Goal: Transaction & Acquisition: Purchase product/service

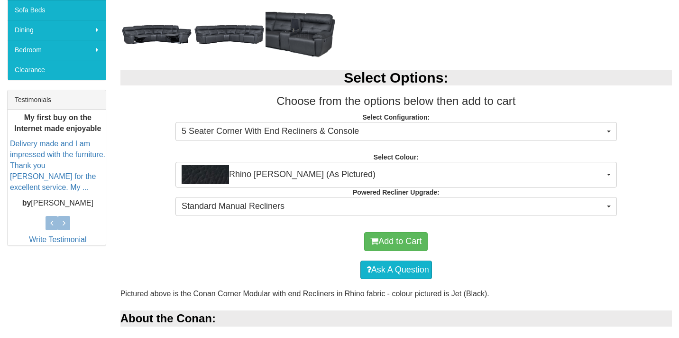
scroll to position [325, 0]
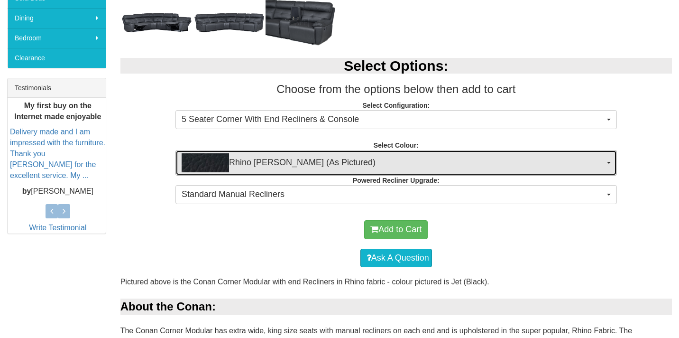
click at [361, 152] on button "Rhino Jett (As Pictured)" at bounding box center [395, 163] width 441 height 26
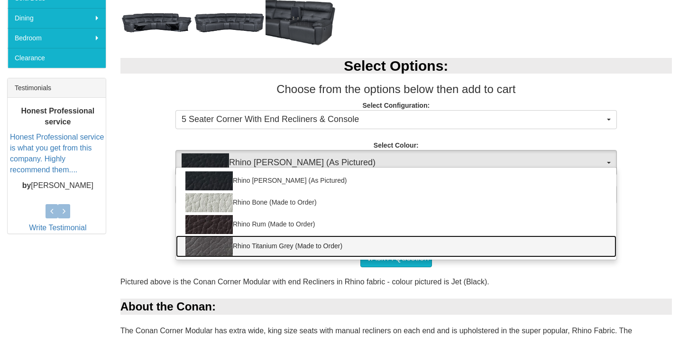
click at [362, 250] on link "Rhino Titanium Grey (Made to Order)" at bounding box center [396, 246] width 441 height 22
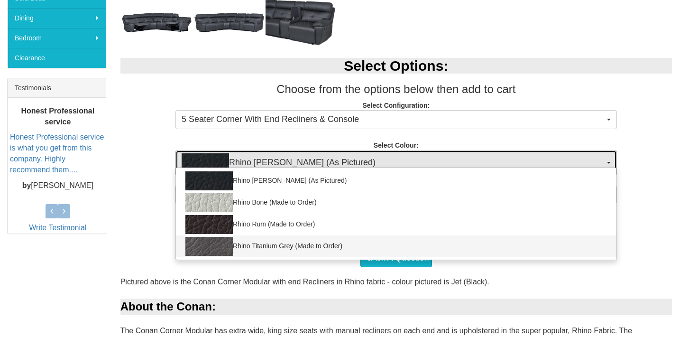
select select "2033"
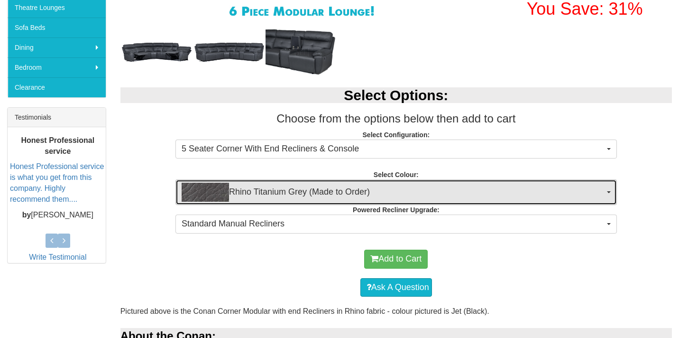
scroll to position [295, 0]
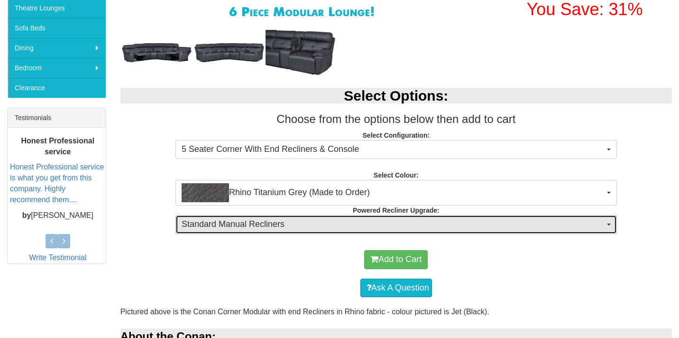
click at [365, 232] on button "Standard Manual Recliners" at bounding box center [395, 224] width 441 height 19
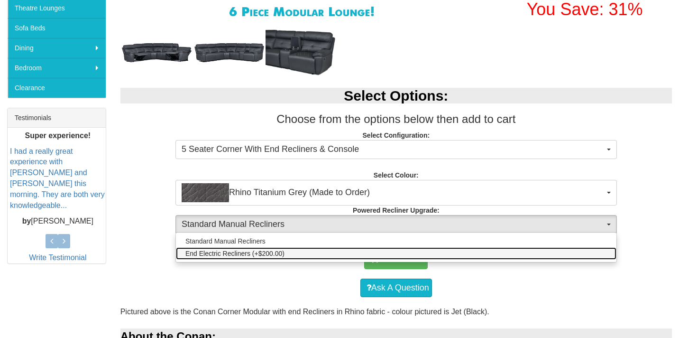
click at [298, 257] on link "End Electric Recliners (+$200.00)" at bounding box center [396, 253] width 441 height 12
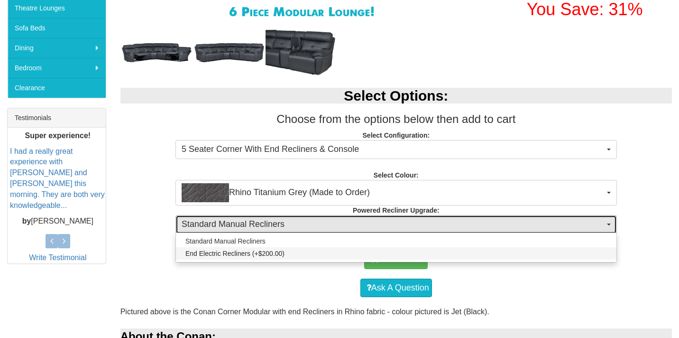
select select "1252"
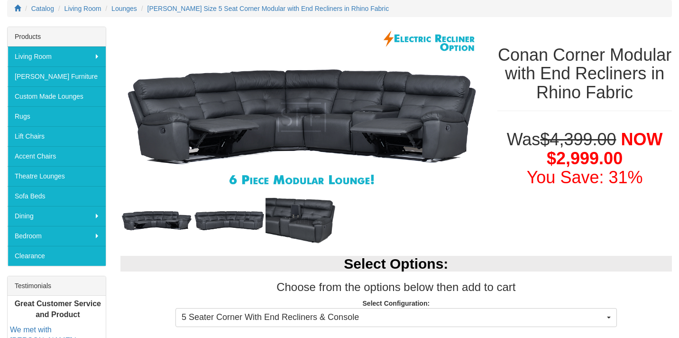
scroll to position [130, 0]
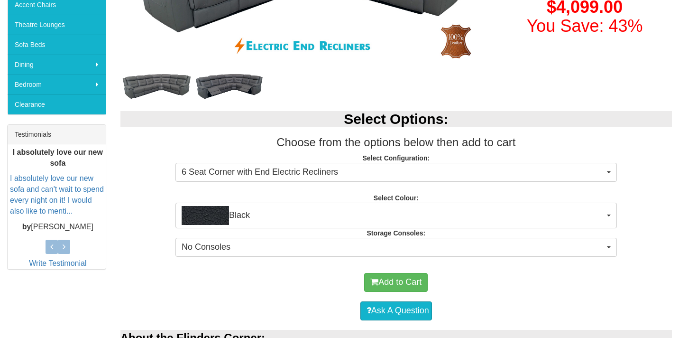
scroll to position [279, 0]
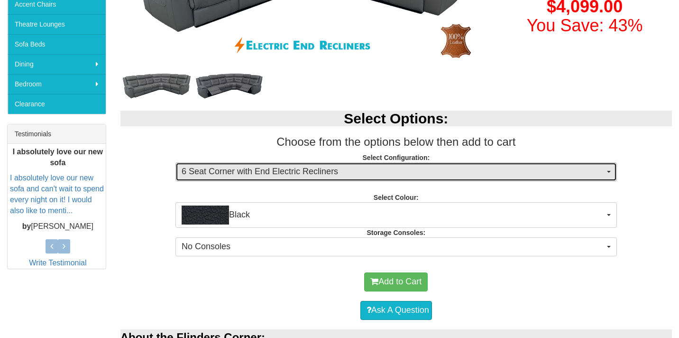
click at [299, 172] on span "6 Seat Corner with End Electric Recliners" at bounding box center [393, 171] width 423 height 12
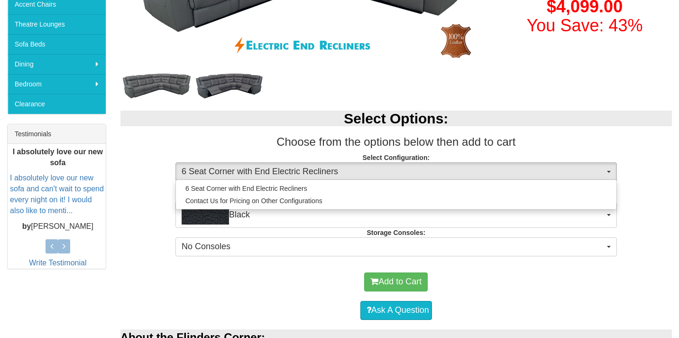
click at [164, 196] on div "Select Options: Choose from the options below then add to cart Select Configura…" at bounding box center [396, 182] width 566 height 162
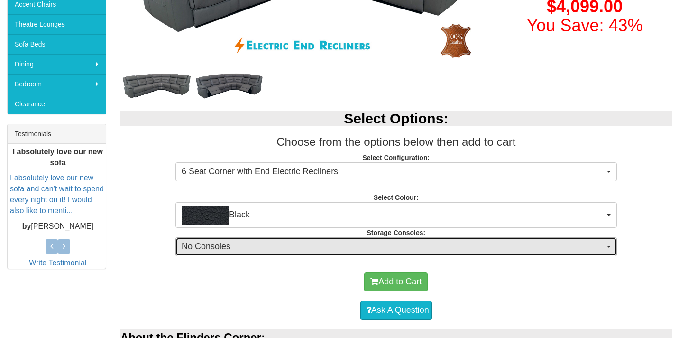
click at [232, 256] on button "No Consoles" at bounding box center [395, 246] width 441 height 19
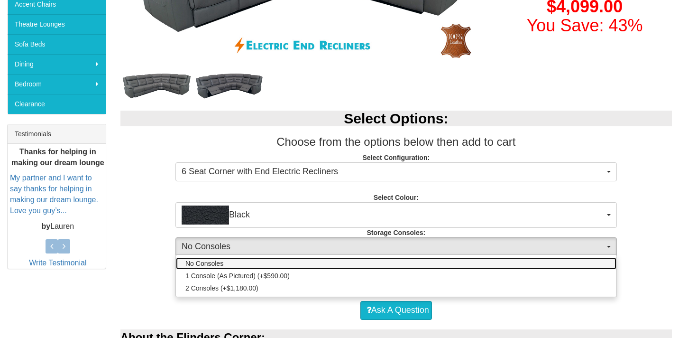
click at [227, 261] on link "No Consoles" at bounding box center [396, 263] width 441 height 12
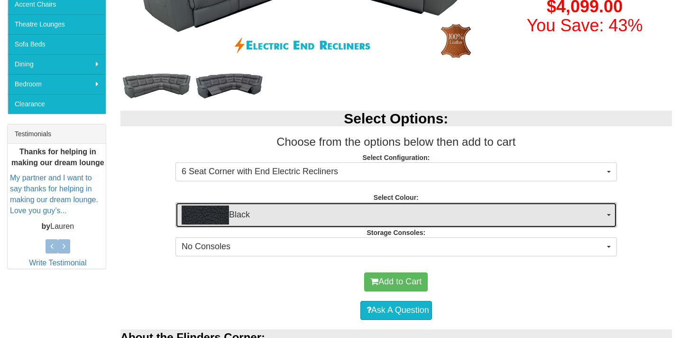
click at [239, 205] on button "Black" at bounding box center [395, 215] width 441 height 26
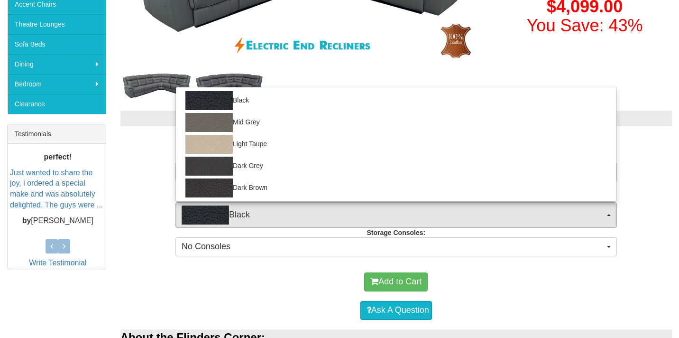
click at [145, 184] on div "Select Options: Choose from the options below then add to cart Select Configura…" at bounding box center [396, 182] width 566 height 162
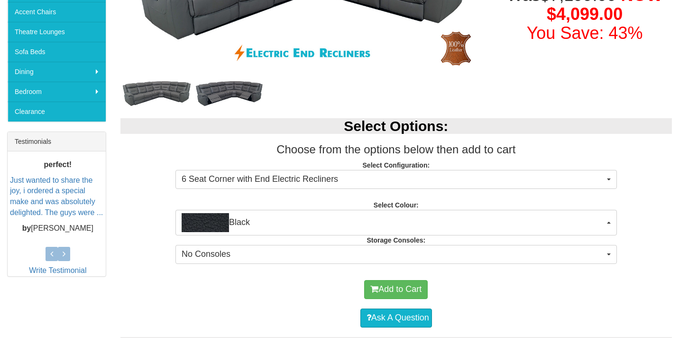
scroll to position [273, 0]
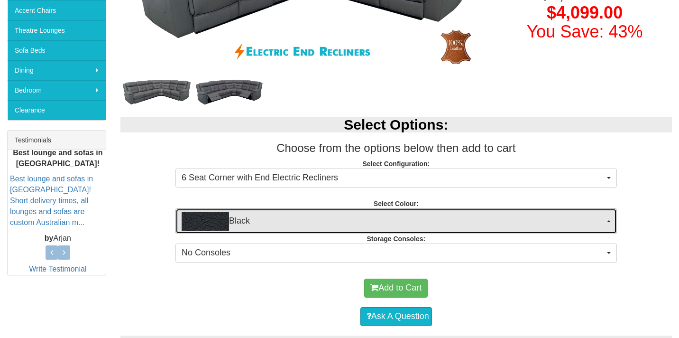
click at [260, 217] on span "Black" at bounding box center [393, 220] width 423 height 19
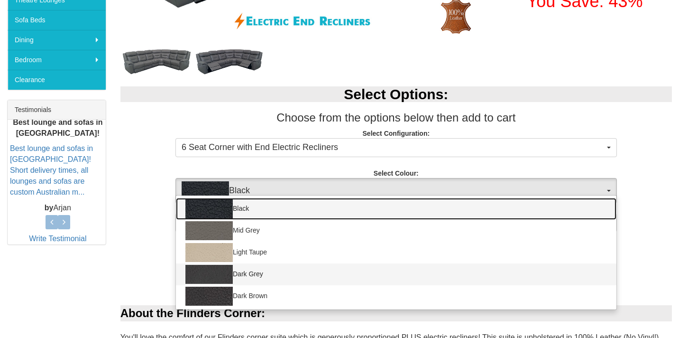
scroll to position [312, 0]
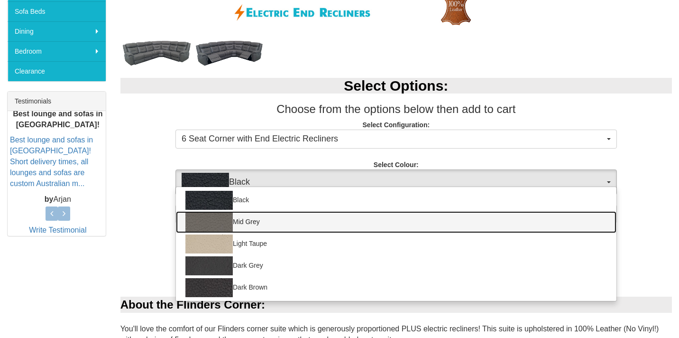
click at [245, 212] on link "Mid Grey" at bounding box center [396, 222] width 441 height 22
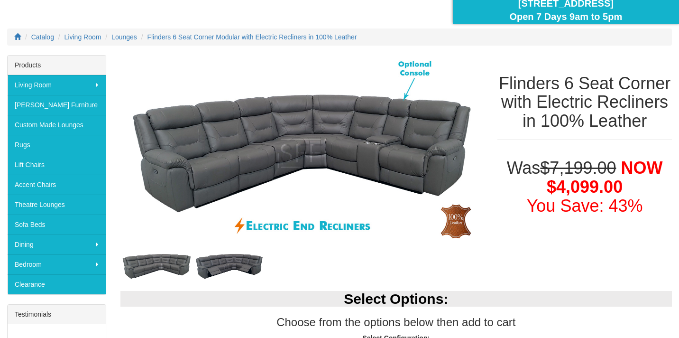
scroll to position [98, 0]
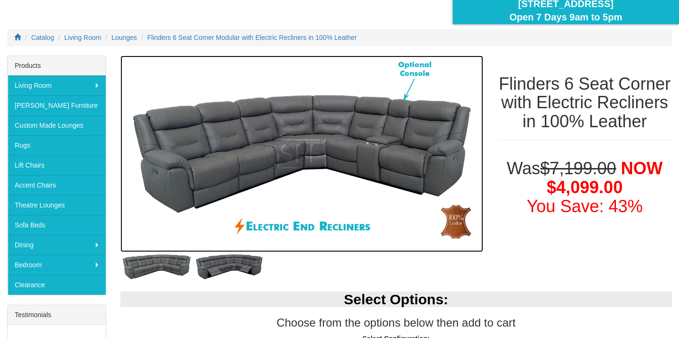
click at [292, 139] on img at bounding box center [301, 153] width 363 height 197
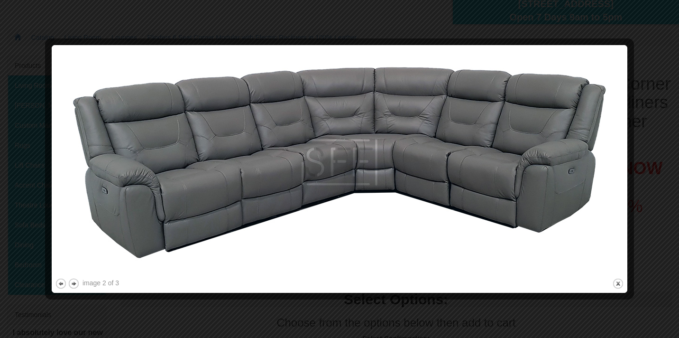
click at [642, 62] on div at bounding box center [339, 169] width 679 height 338
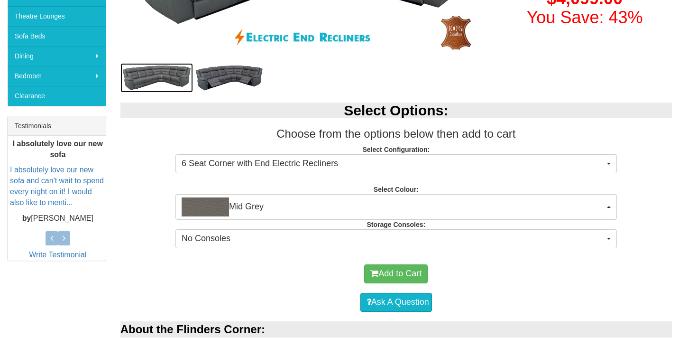
scroll to position [288, 0]
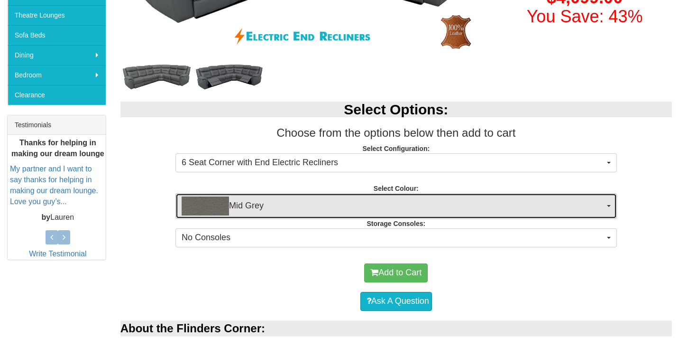
click at [235, 203] on span "Mid Grey" at bounding box center [393, 205] width 423 height 19
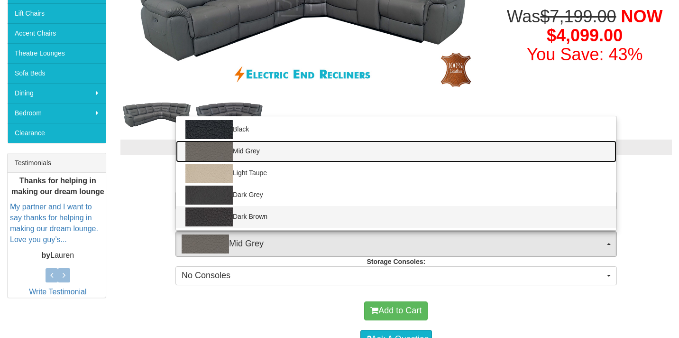
scroll to position [248, 0]
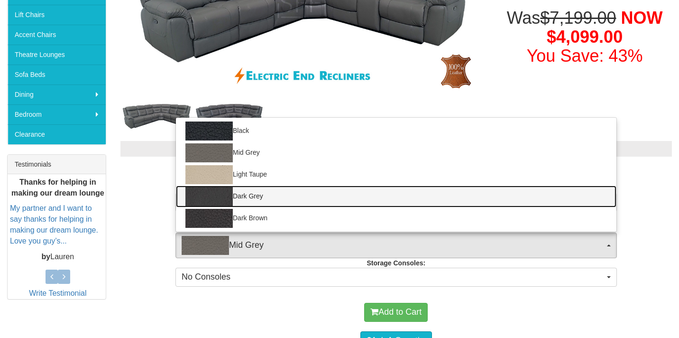
click at [237, 188] on link "Dark Grey" at bounding box center [396, 196] width 441 height 22
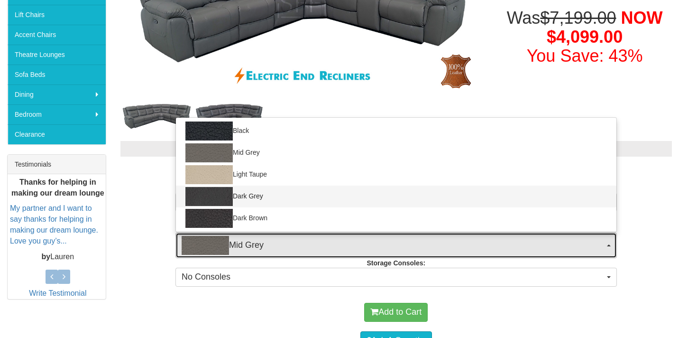
select select "1812"
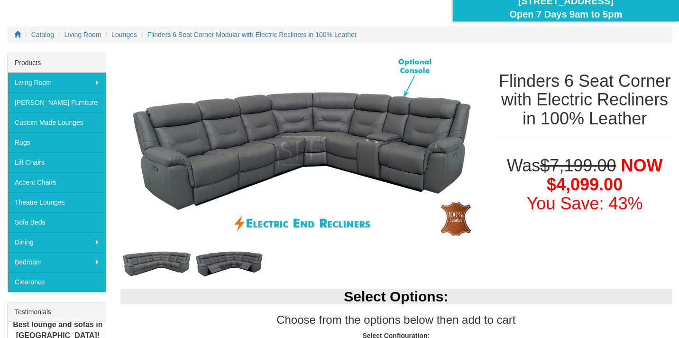
scroll to position [103, 0]
